Goal: Information Seeking & Learning: Learn about a topic

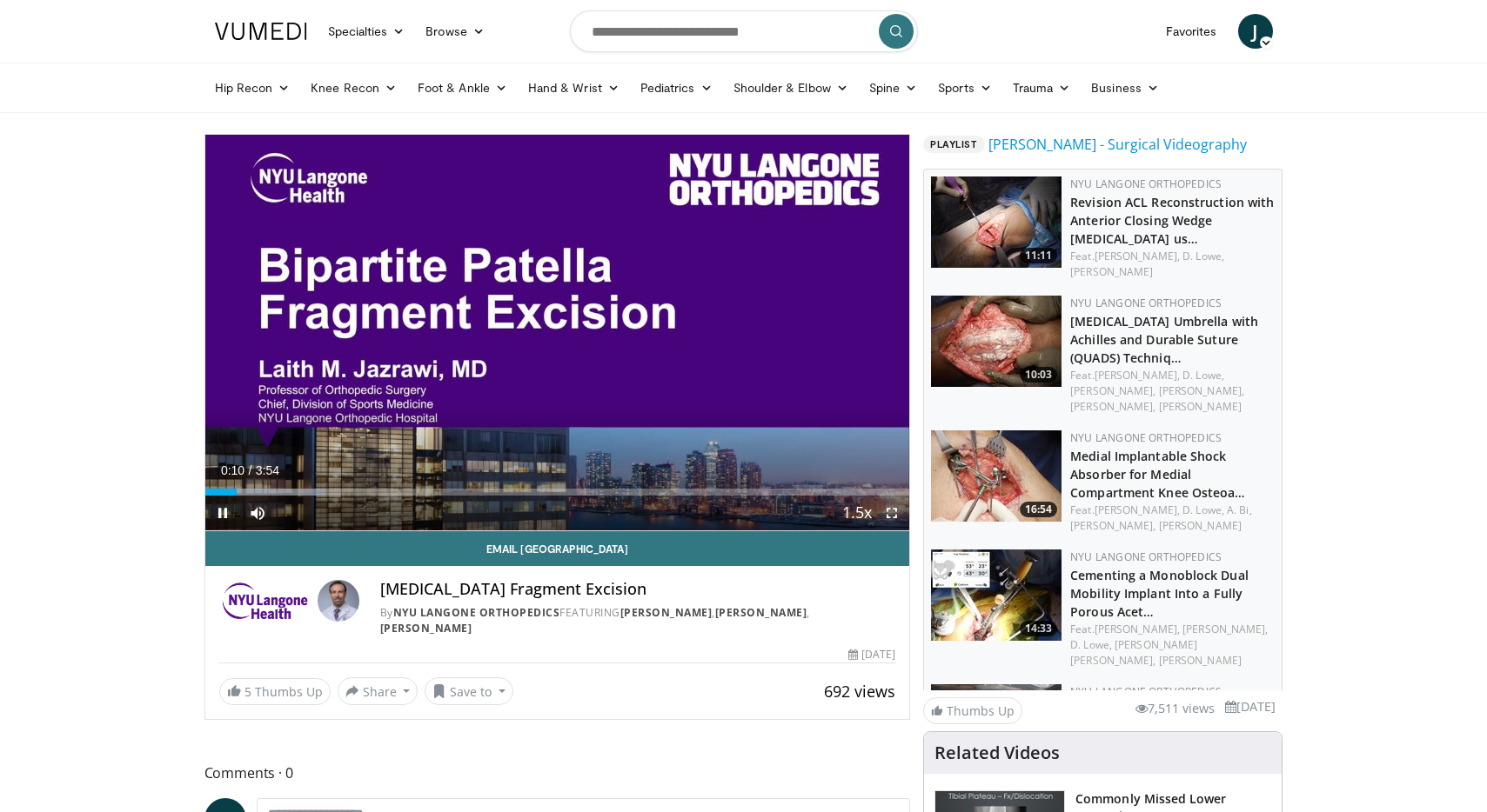
click at [891, 513] on span "Video Player" at bounding box center [891, 513] width 34 height 34
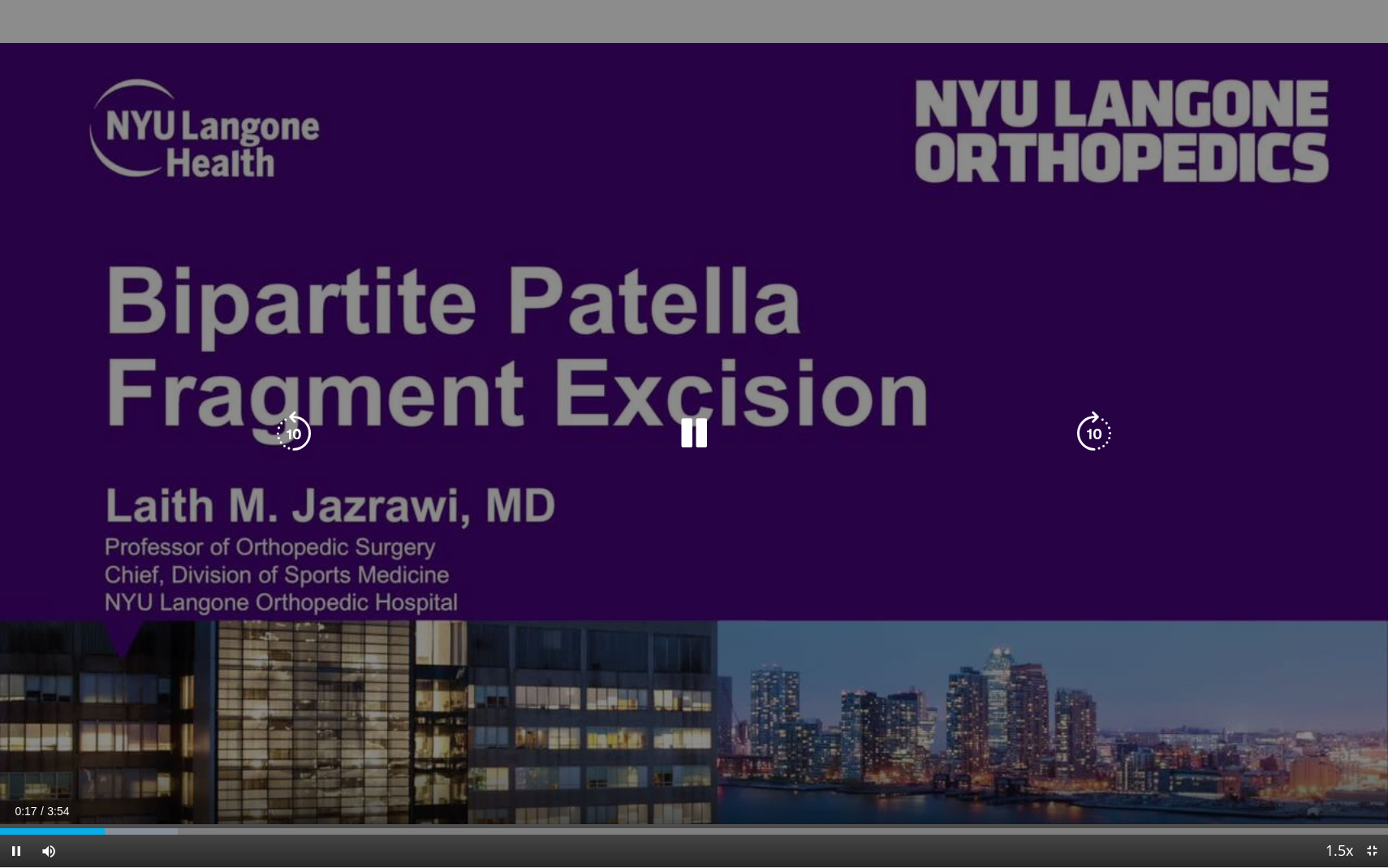
click at [1092, 430] on icon "Video Player" at bounding box center [1094, 433] width 45 height 45
click at [1092, 431] on icon "Video Player" at bounding box center [1094, 433] width 45 height 45
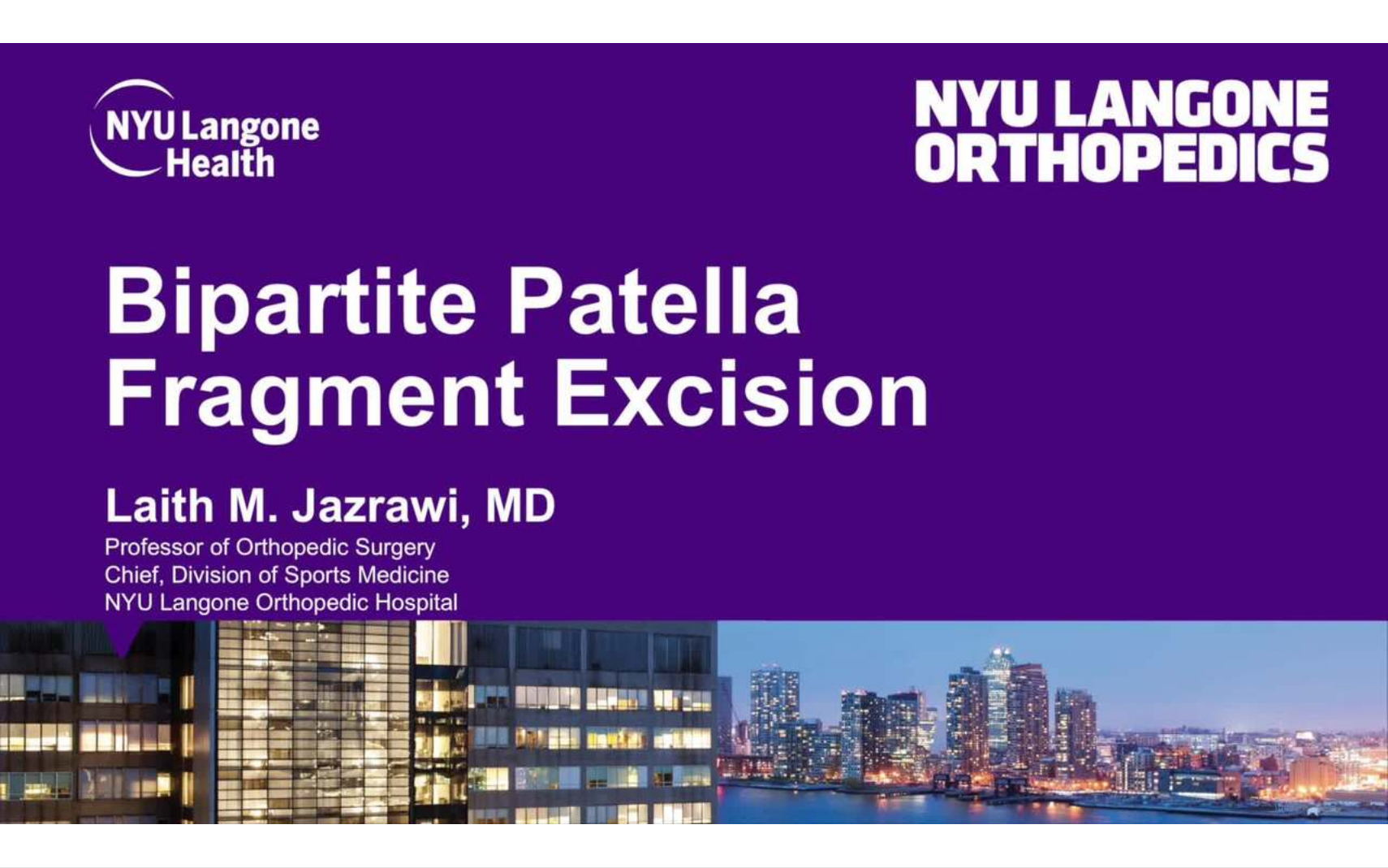
click at [1092, 431] on div "40 seconds Tap to unmute" at bounding box center [694, 434] width 1388 height 867
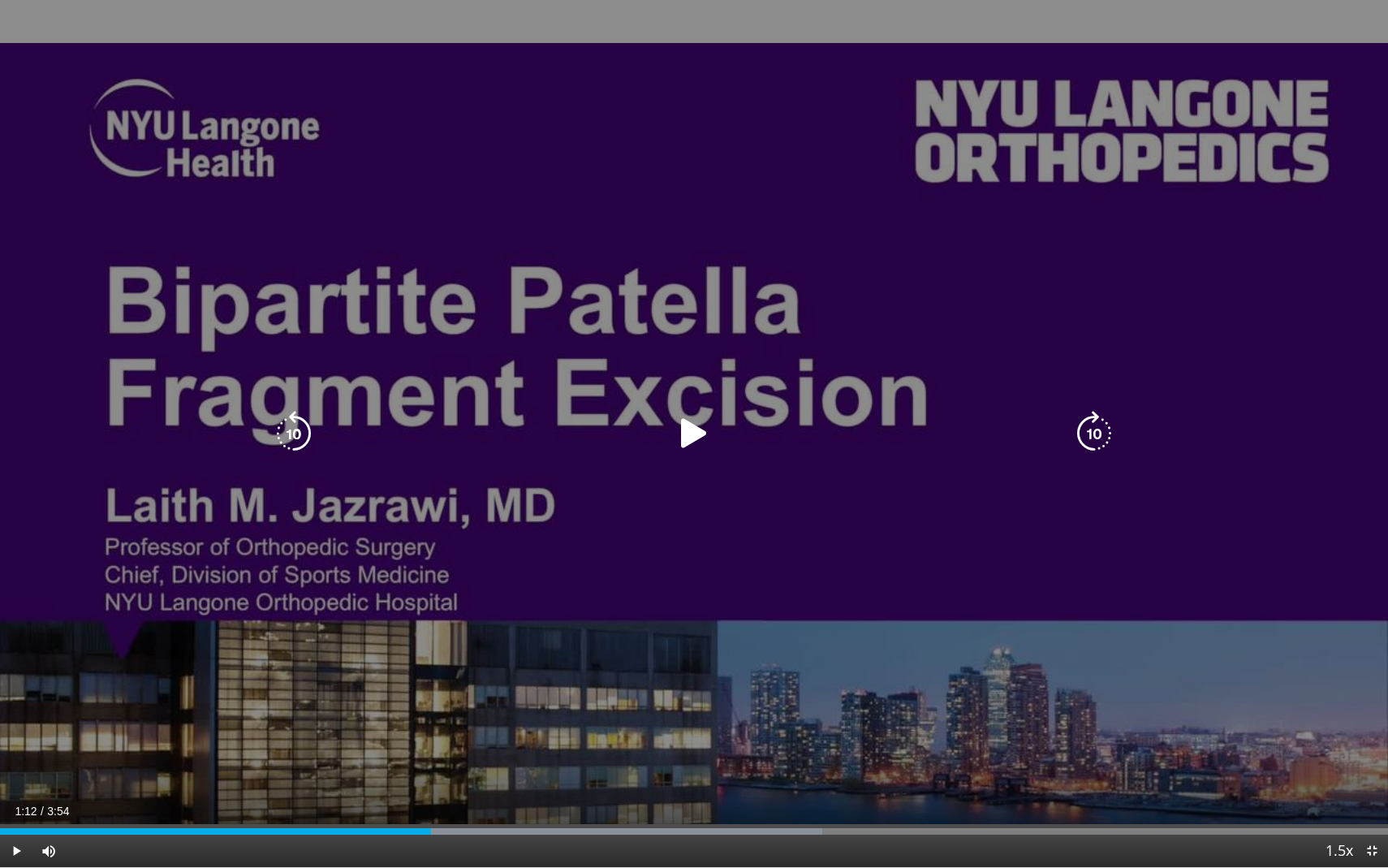
click at [1092, 435] on icon "Video Player" at bounding box center [1094, 433] width 45 height 45
click at [693, 433] on icon "Video Player" at bounding box center [694, 433] width 45 height 45
click at [281, 430] on icon "Video Player" at bounding box center [293, 433] width 45 height 45
click at [1093, 426] on icon "Video Player" at bounding box center [1094, 433] width 45 height 45
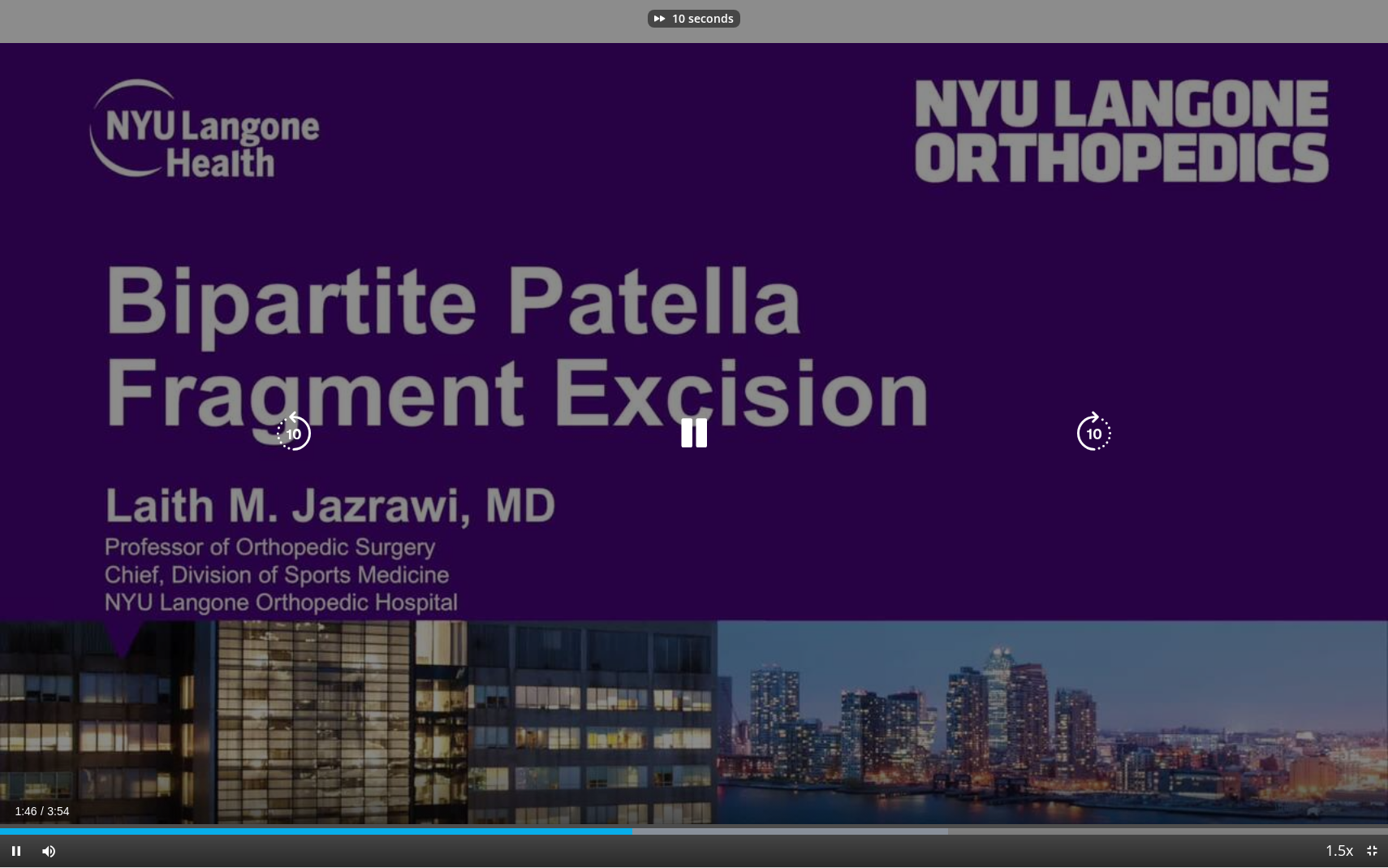
click at [1093, 426] on icon "Video Player" at bounding box center [1094, 433] width 45 height 45
click at [294, 434] on icon "Video Player" at bounding box center [293, 433] width 45 height 45
click at [695, 431] on icon "Video Player" at bounding box center [694, 433] width 45 height 45
click at [687, 429] on icon "Video Player" at bounding box center [694, 433] width 45 height 45
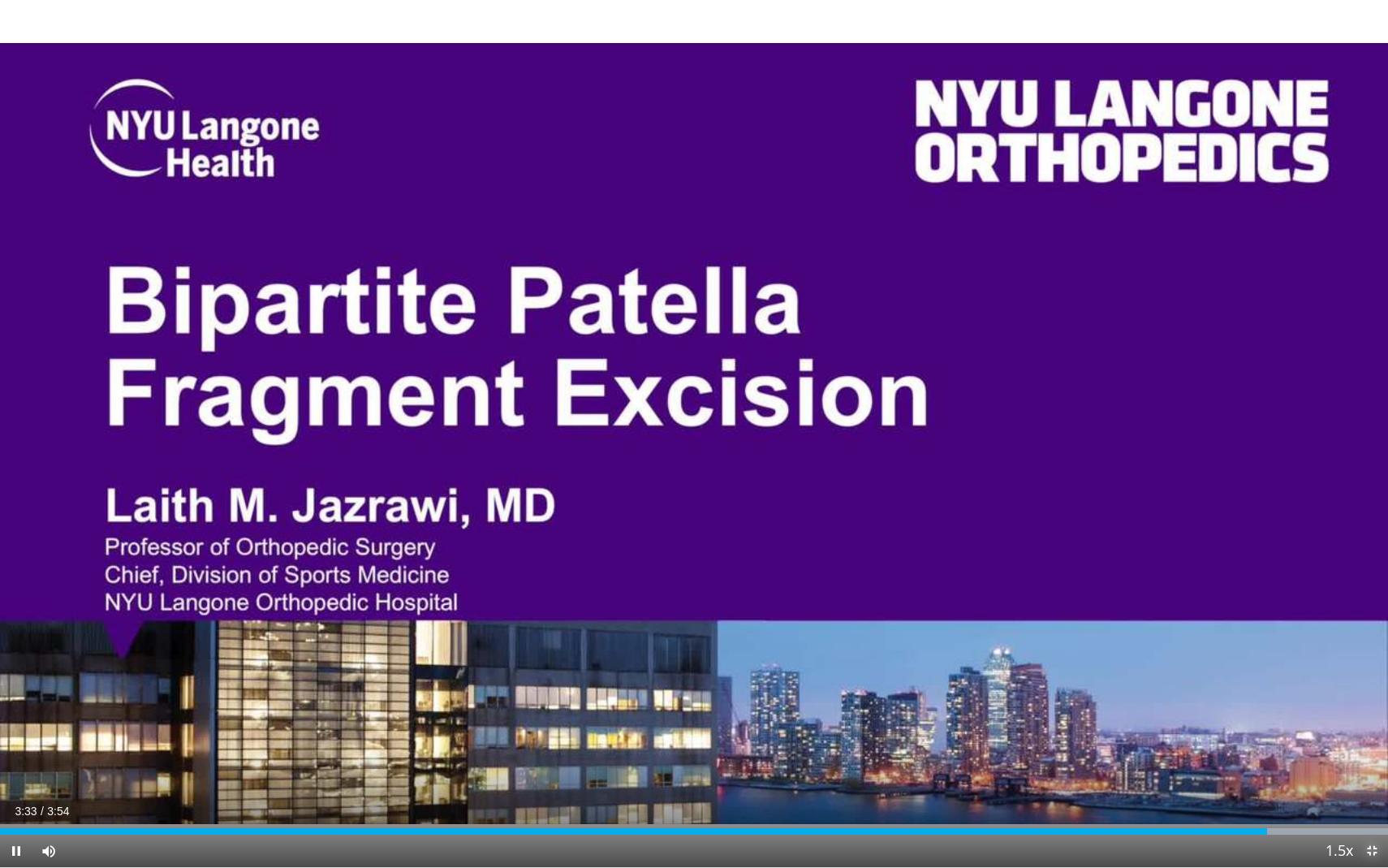
click at [1373, 758] on span "Video Player" at bounding box center [1371, 851] width 32 height 32
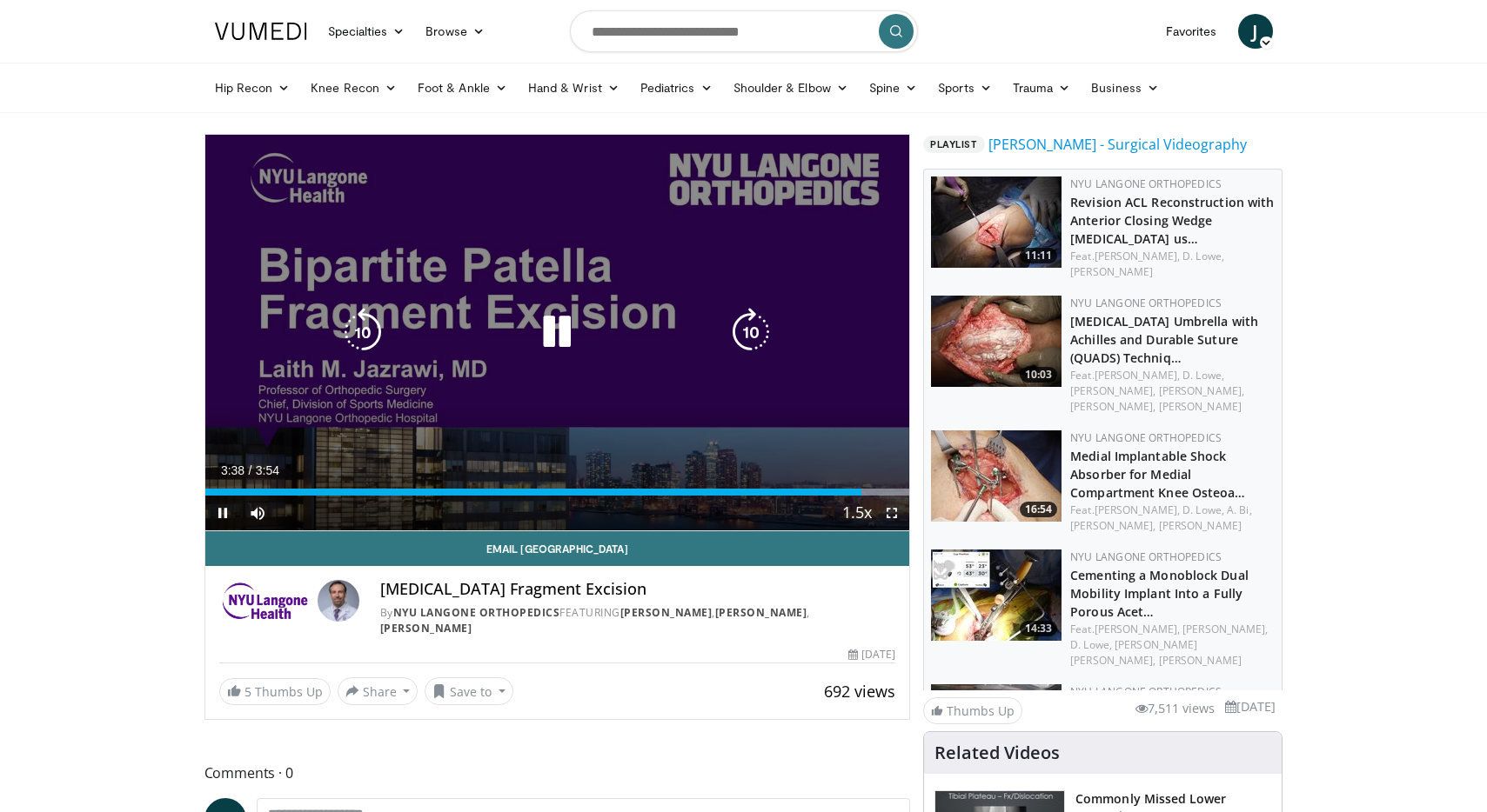
click at [557, 330] on icon "Video Player" at bounding box center [556, 332] width 48 height 48
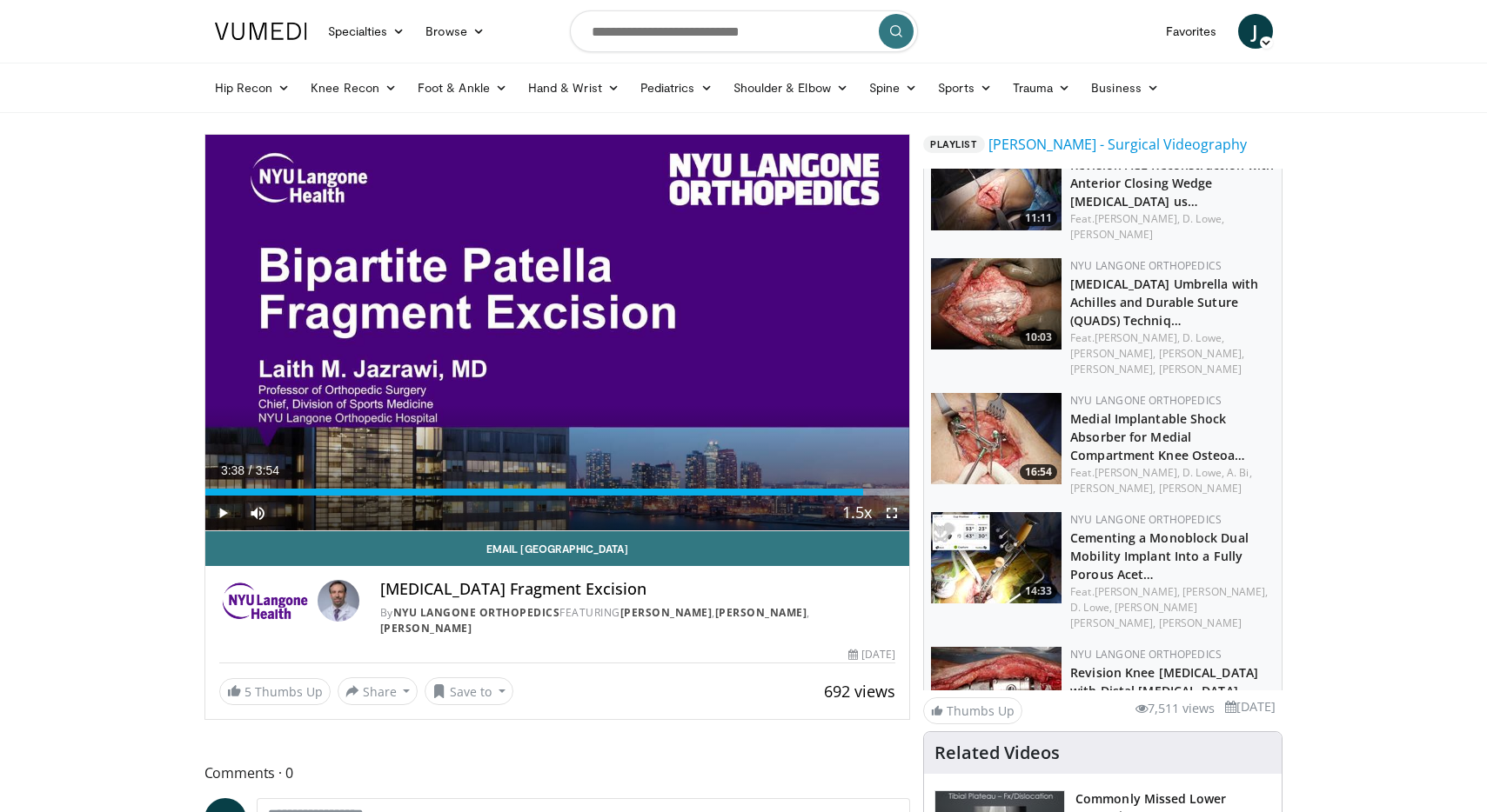
scroll to position [31, 0]
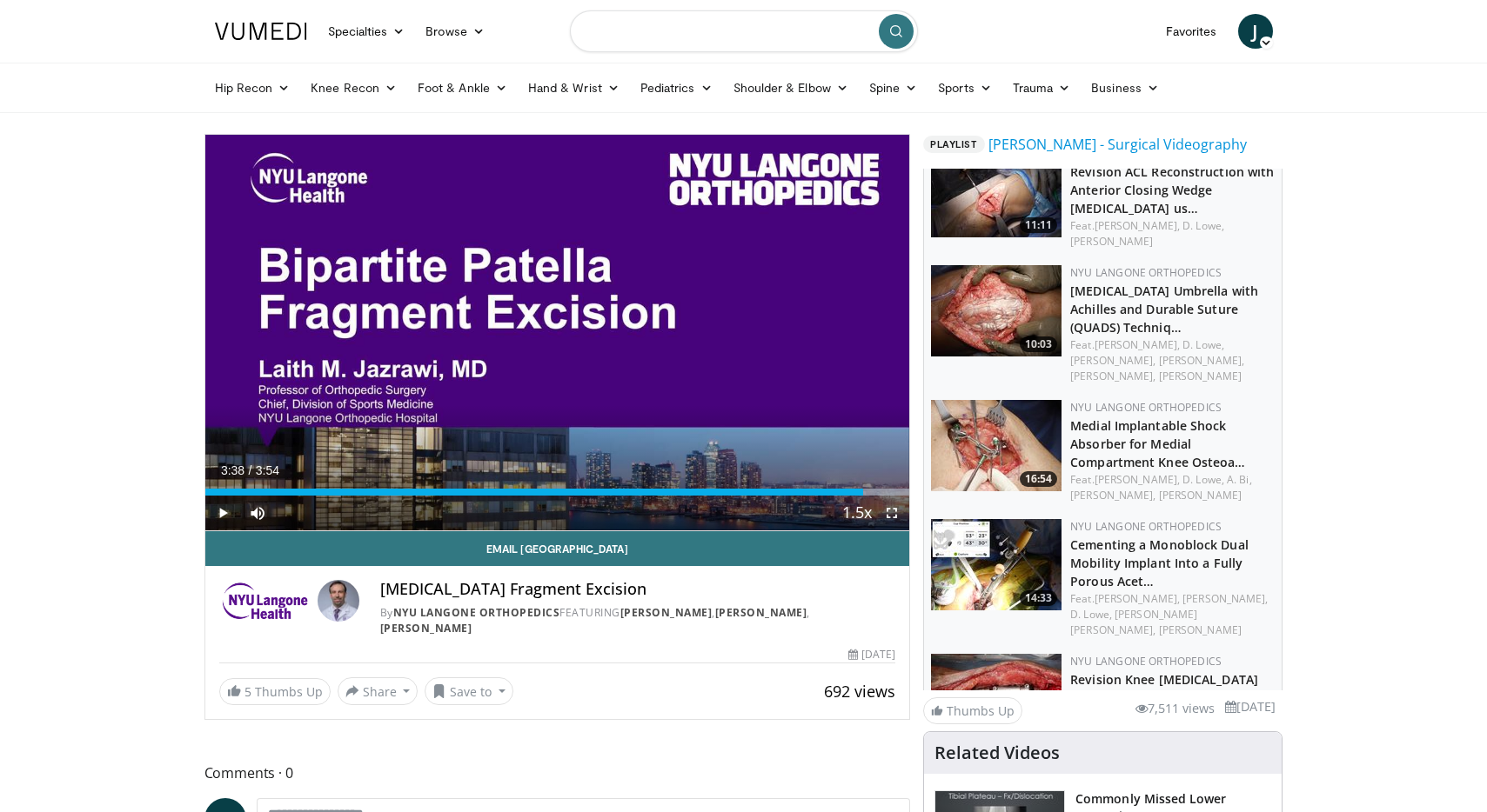
click at [599, 27] on input "Search topics, interventions" at bounding box center [744, 31] width 349 height 41
type input "**********"
click at [899, 26] on icon "submit" at bounding box center [896, 31] width 14 height 14
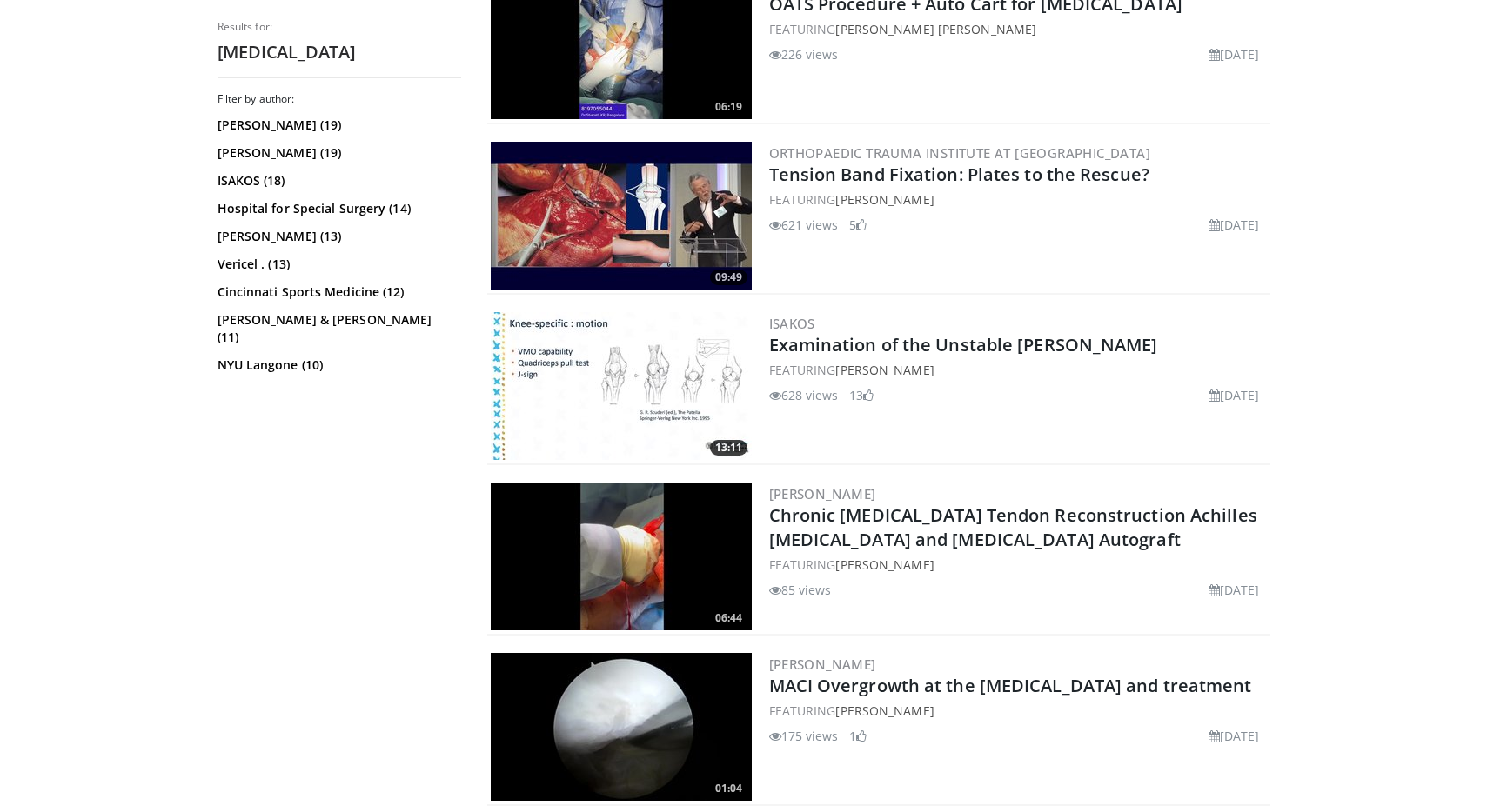
scroll to position [2142, 0]
